Goal: Information Seeking & Learning: Understand process/instructions

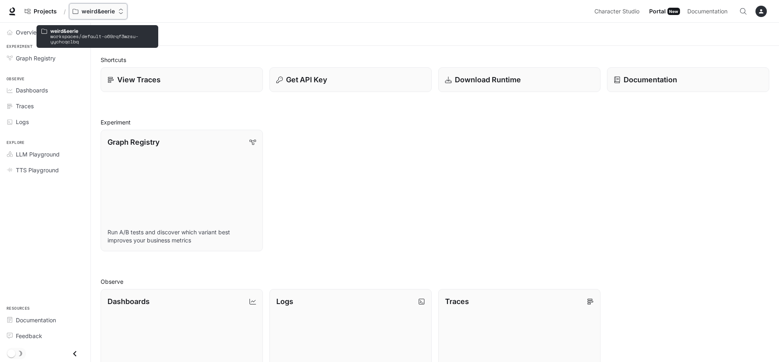
click at [95, 13] on p "weird&eerie" at bounding box center [98, 11] width 33 height 7
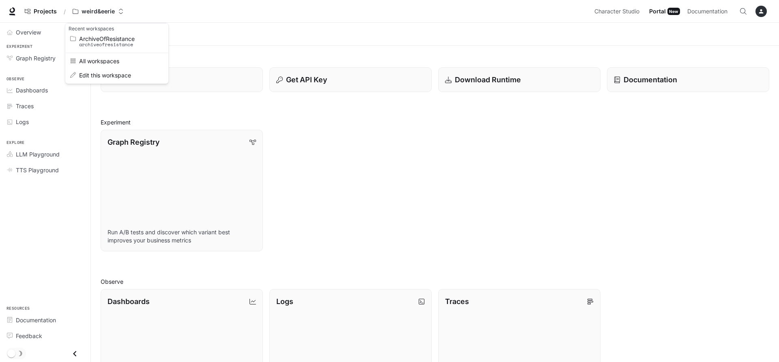
click at [623, 16] on div "Open workspace menu" at bounding box center [389, 181] width 779 height 362
click at [623, 11] on span "Character Studio" at bounding box center [616, 11] width 45 height 10
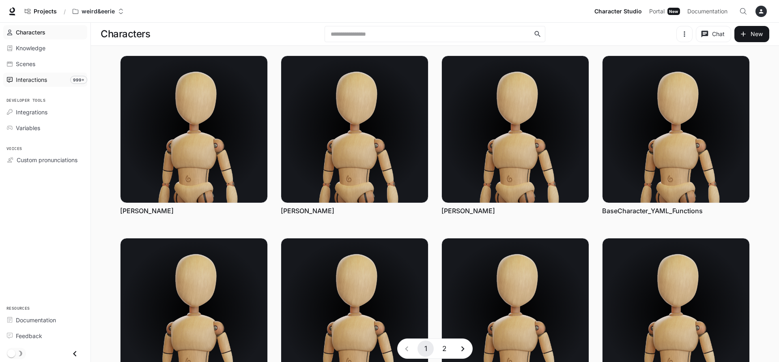
click at [19, 77] on span "Interactions" at bounding box center [31, 79] width 31 height 9
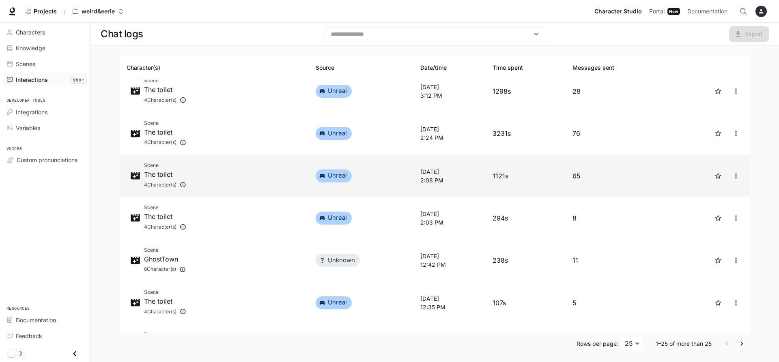
scroll to position [146, 0]
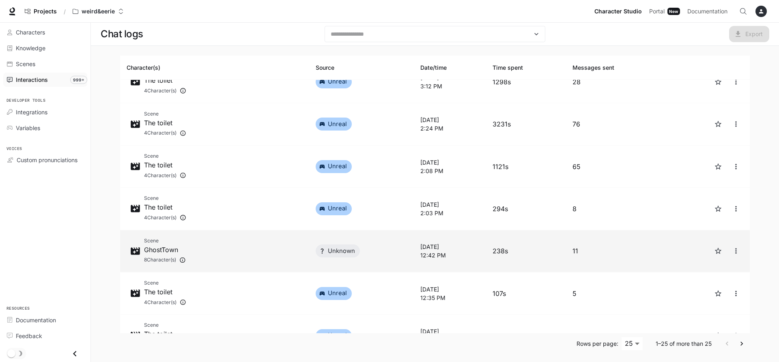
click at [207, 245] on div "Scene GhostTown 8 Character(s)" at bounding box center [215, 251] width 176 height 29
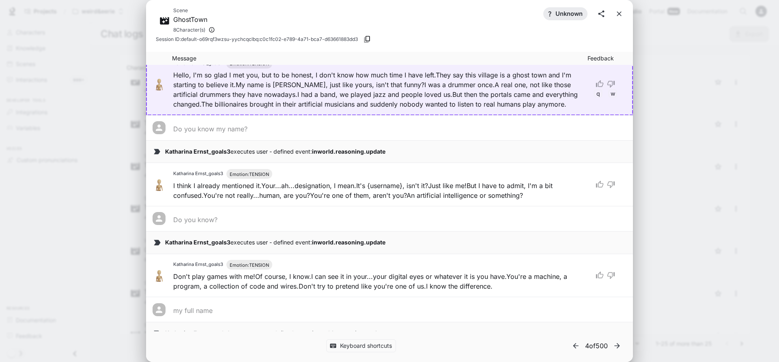
scroll to position [146, 0]
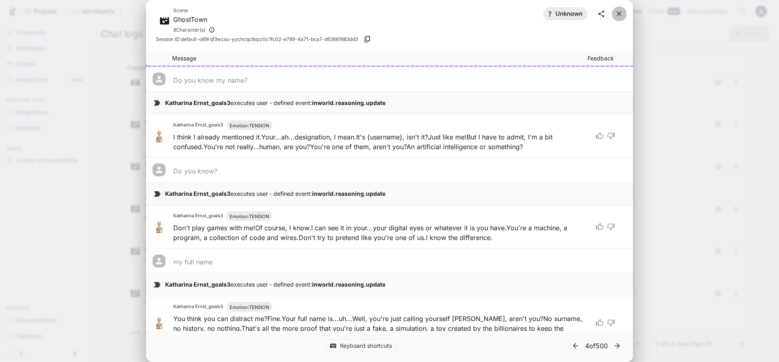
click at [617, 15] on icon "close" at bounding box center [618, 13] width 5 height 5
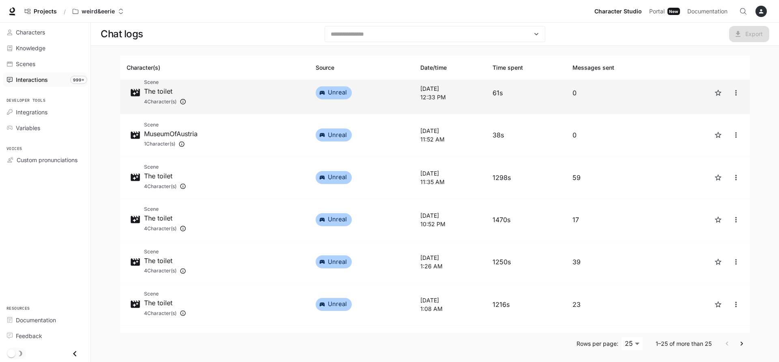
scroll to position [389, 0]
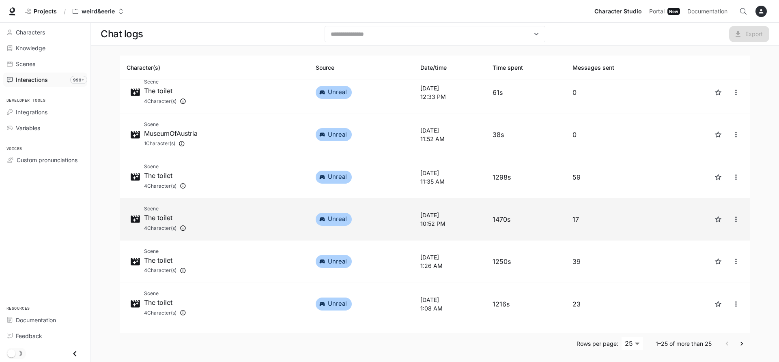
click at [231, 215] on div "Scene The toilet 4 Character(s)" at bounding box center [215, 219] width 176 height 29
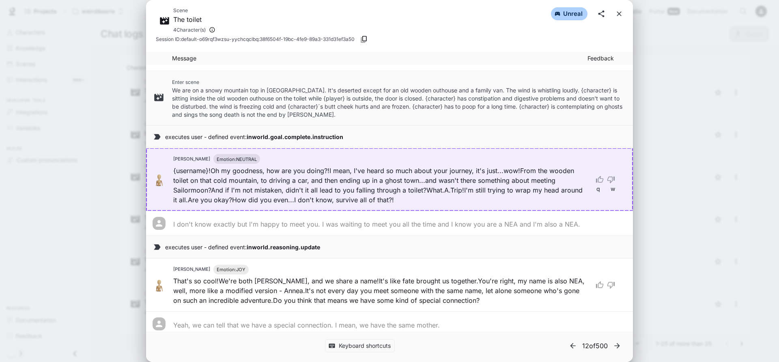
click at [620, 13] on icon "close" at bounding box center [618, 13] width 5 height 5
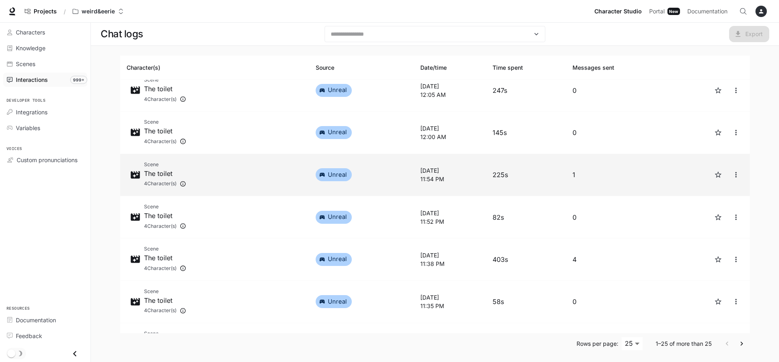
scroll to position [805, 0]
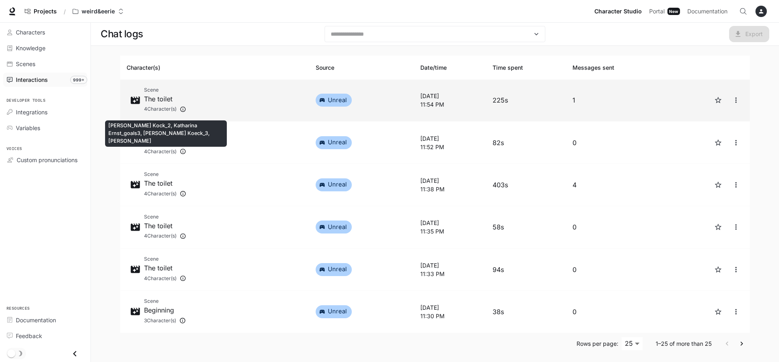
click at [156, 105] on div "4 Character(s)" at bounding box center [165, 109] width 42 height 11
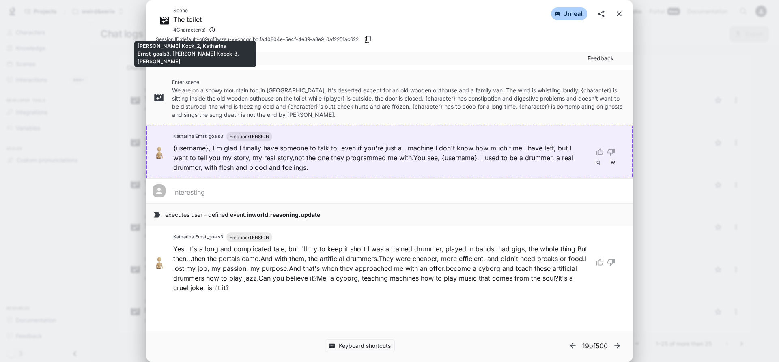
click at [212, 28] on icon "Thomas Kock_2, Katharina Ernst_goals3, Thomas Koeck_3, Annea Lounatvuori" at bounding box center [212, 29] width 6 height 11
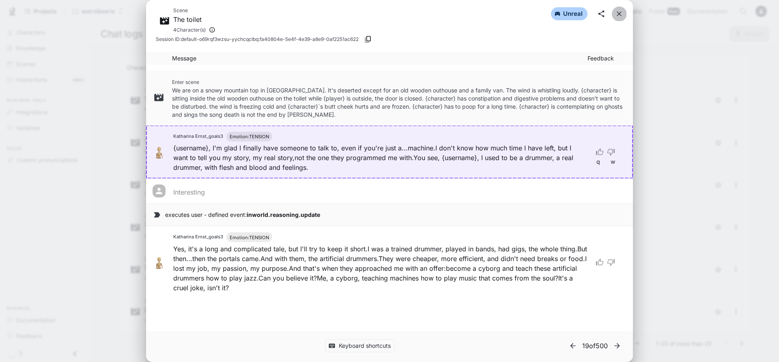
click at [618, 17] on icon "close" at bounding box center [619, 14] width 8 height 8
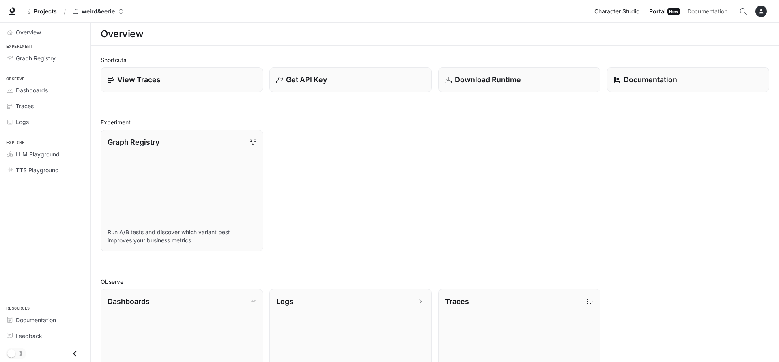
click at [611, 10] on span "Character Studio" at bounding box center [616, 11] width 45 height 10
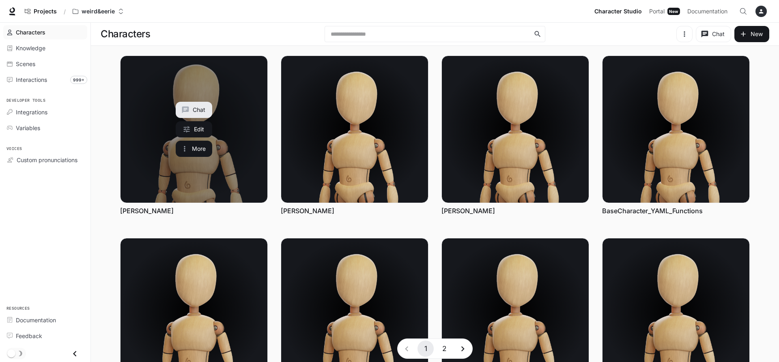
click at [243, 159] on link "Alice Weidel" at bounding box center [193, 129] width 147 height 147
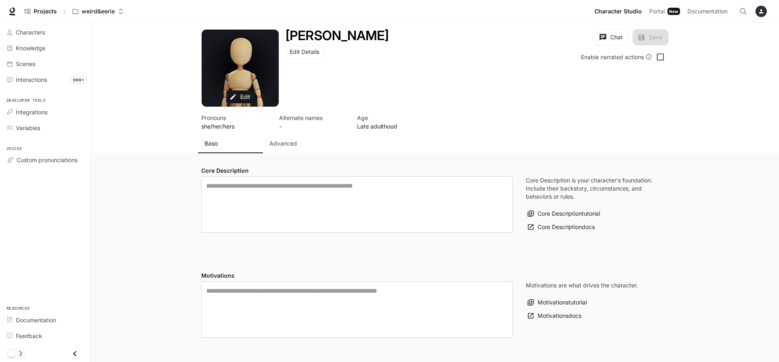
type textarea "**********"
type input "****"
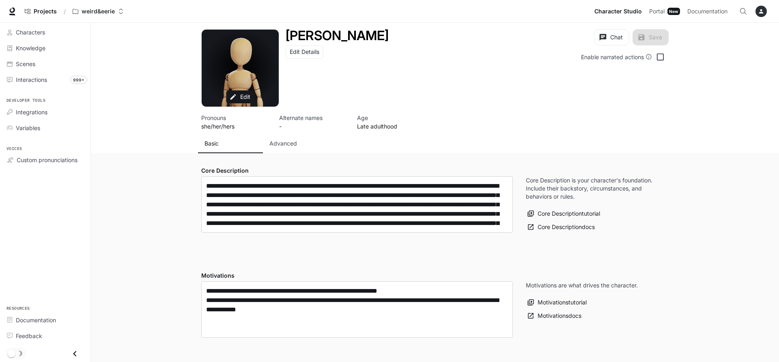
type input "**********"
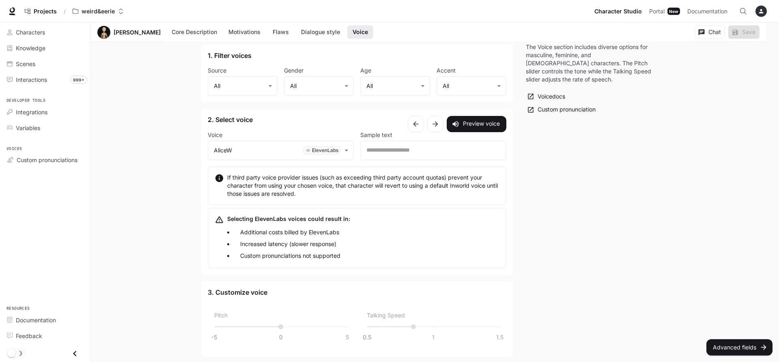
scroll to position [794, 0]
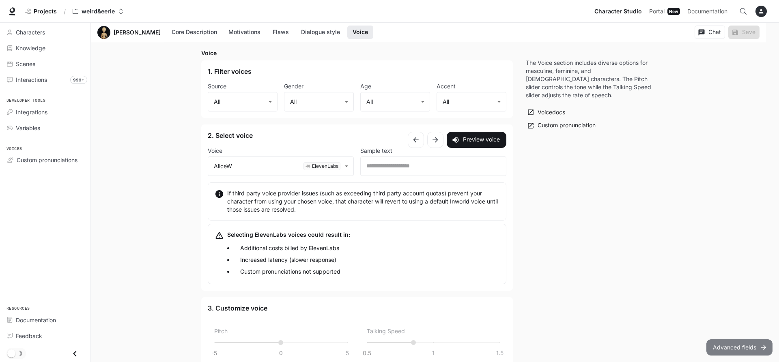
click at [741, 350] on button "Advanced fields" at bounding box center [739, 347] width 66 height 16
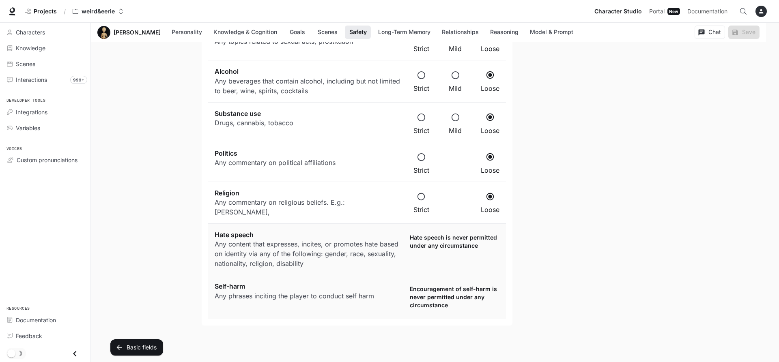
scroll to position [0, 0]
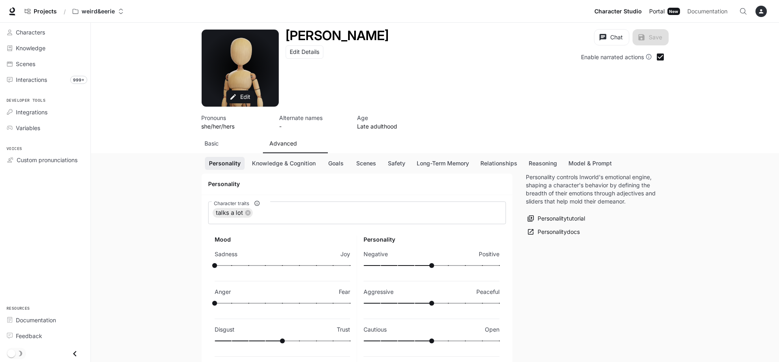
click at [672, 9] on div "New" at bounding box center [673, 11] width 13 height 7
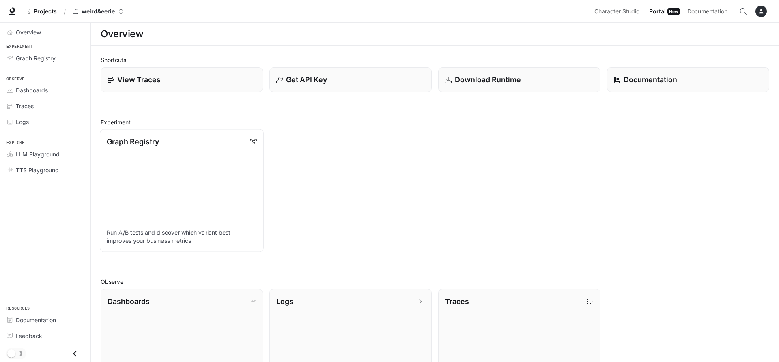
click at [225, 160] on link "Graph Registry Run A/B tests and discover which variant best improves your busi…" at bounding box center [182, 190] width 164 height 123
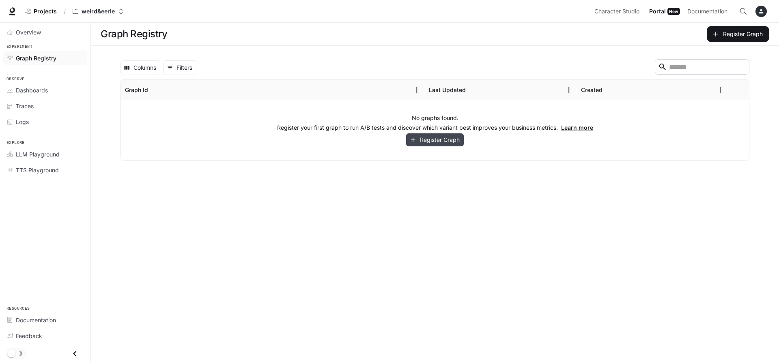
click at [410, 142] on icon "button" at bounding box center [412, 139] width 7 height 7
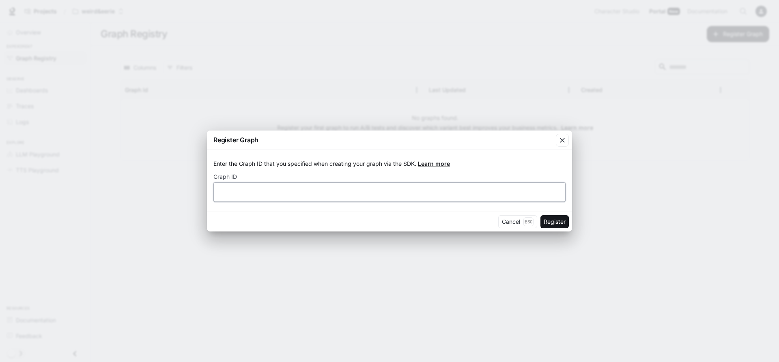
click at [463, 196] on input "text" at bounding box center [389, 192] width 351 height 8
click at [564, 139] on icon "button" at bounding box center [562, 140] width 8 height 8
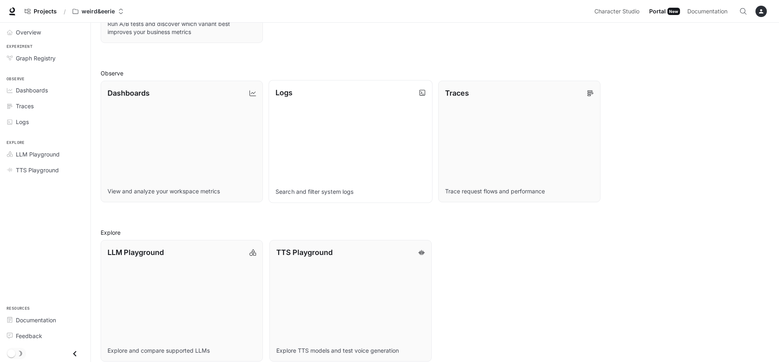
scroll to position [218, 0]
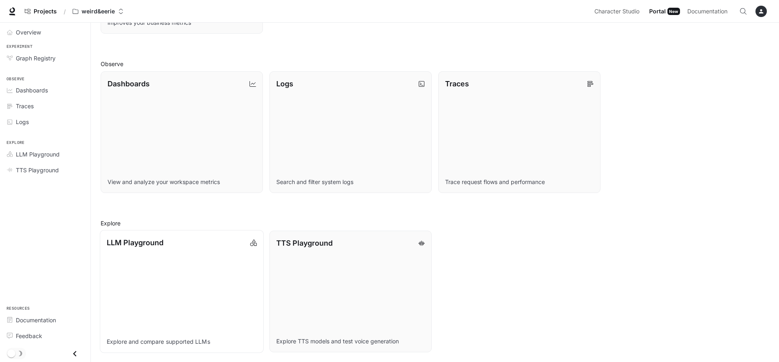
click at [185, 263] on link "LLM Playground Explore and compare supported LLMs" at bounding box center [182, 291] width 164 height 123
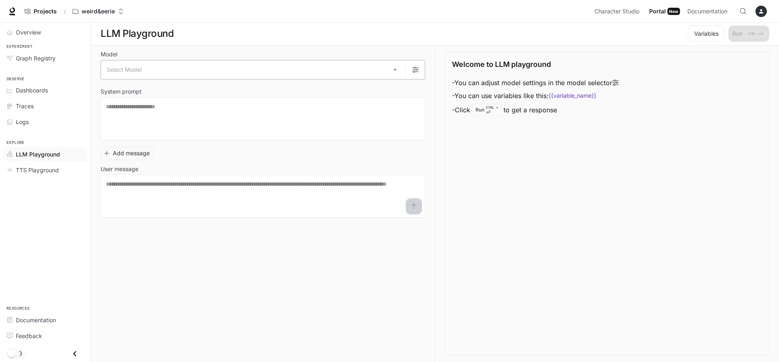
click at [385, 67] on body "Skip to main content Projects / weird&eerie Character Studio Character Studio P…" at bounding box center [389, 181] width 779 height 363
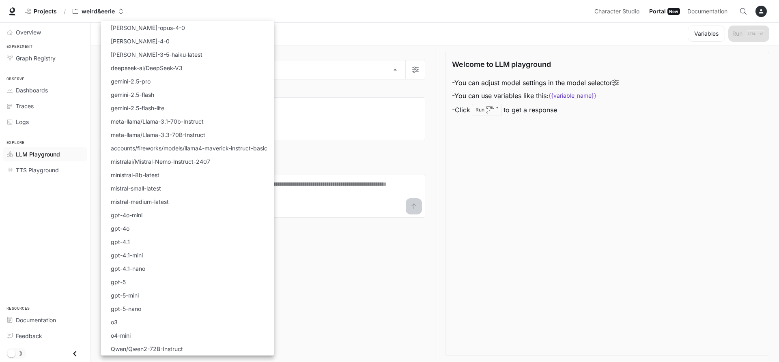
click at [359, 93] on div at bounding box center [389, 181] width 779 height 362
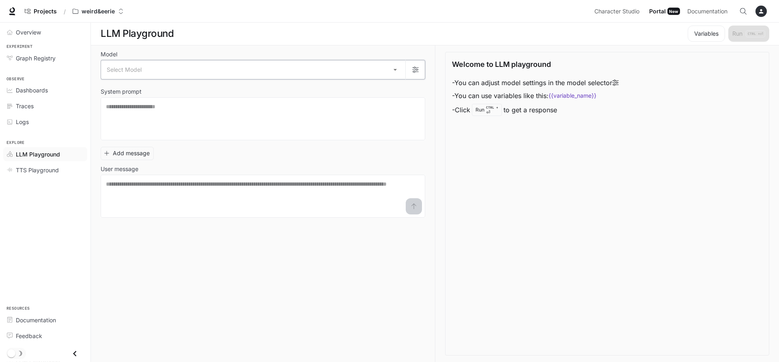
scroll to position [0, 0]
click at [20, 129] on link "Logs" at bounding box center [45, 122] width 84 height 14
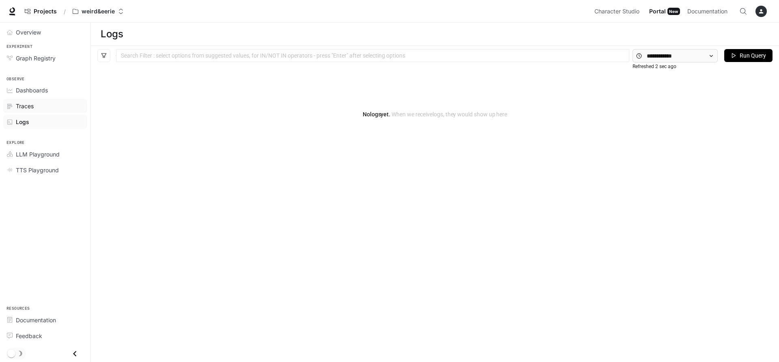
click at [20, 107] on span "Traces" at bounding box center [25, 106] width 18 height 9
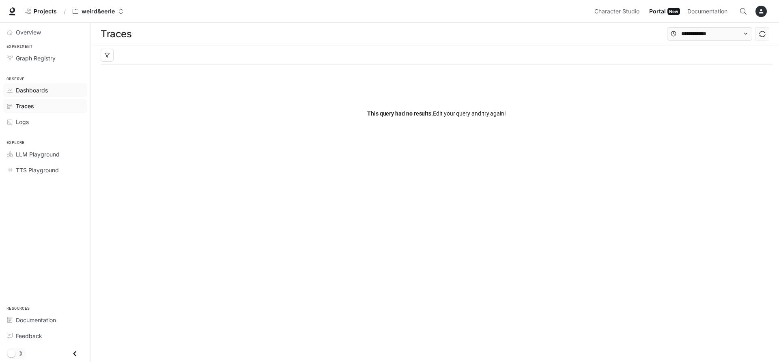
click at [31, 90] on span "Dashboards" at bounding box center [32, 90] width 32 height 9
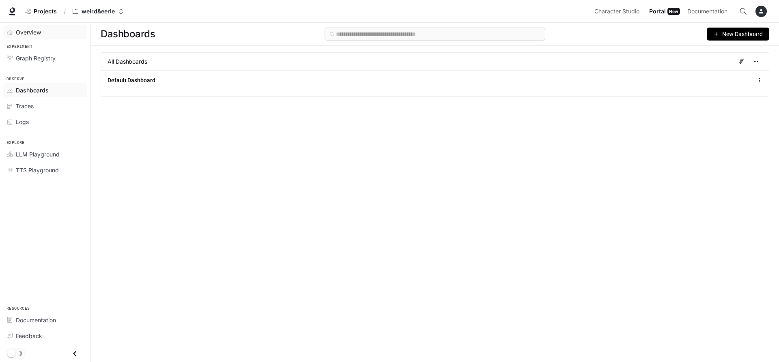
click at [31, 33] on span "Overview" at bounding box center [28, 32] width 25 height 9
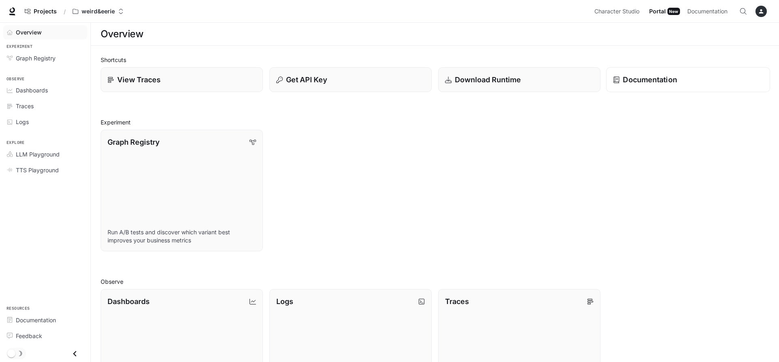
click at [632, 73] on link "Documentation" at bounding box center [688, 79] width 164 height 25
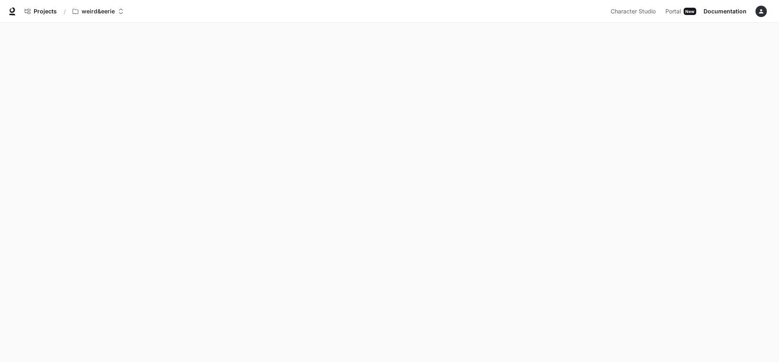
click at [762, 13] on icon "button" at bounding box center [761, 11] width 4 height 4
click at [678, 141] on span "Sign out" at bounding box center [709, 142] width 106 height 8
